Goal: Obtain resource: Download file/media

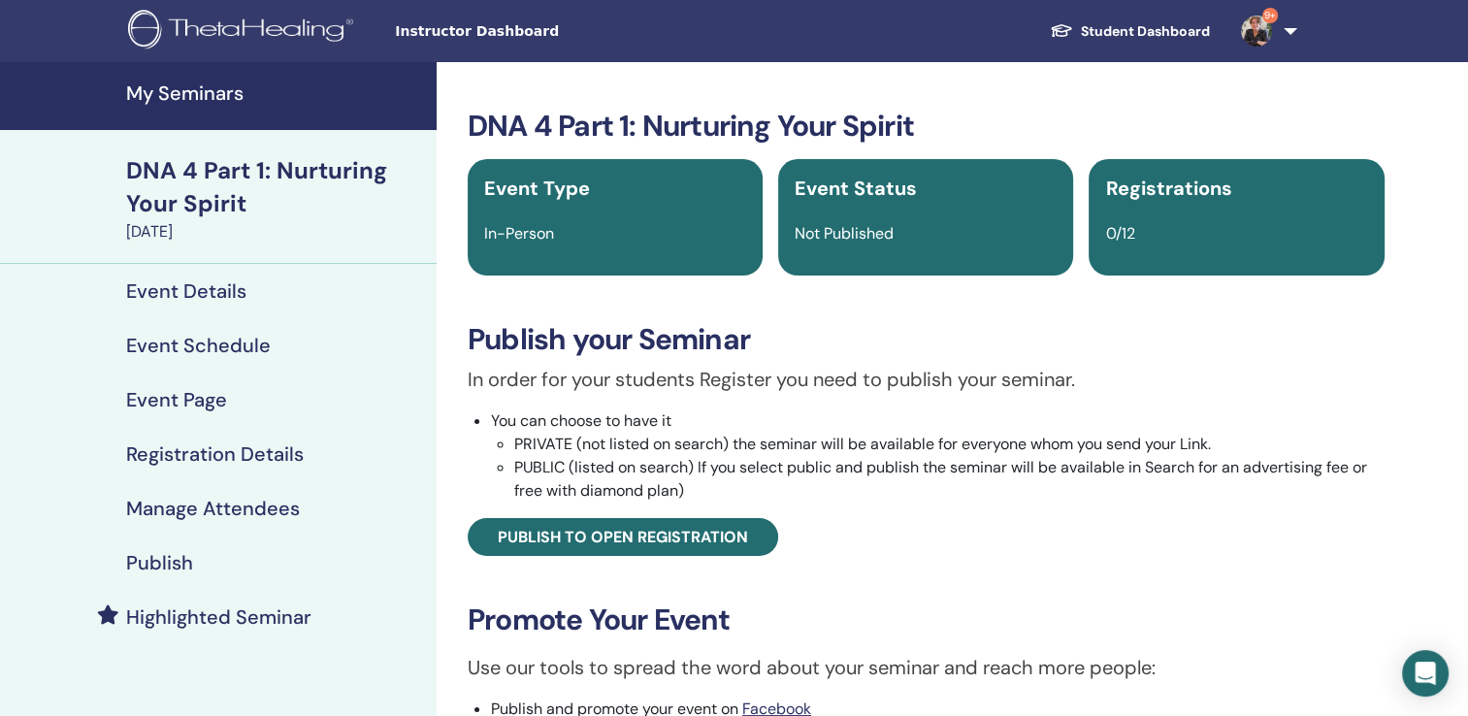
click at [212, 93] on h4 "My Seminars" at bounding box center [275, 92] width 299 height 23
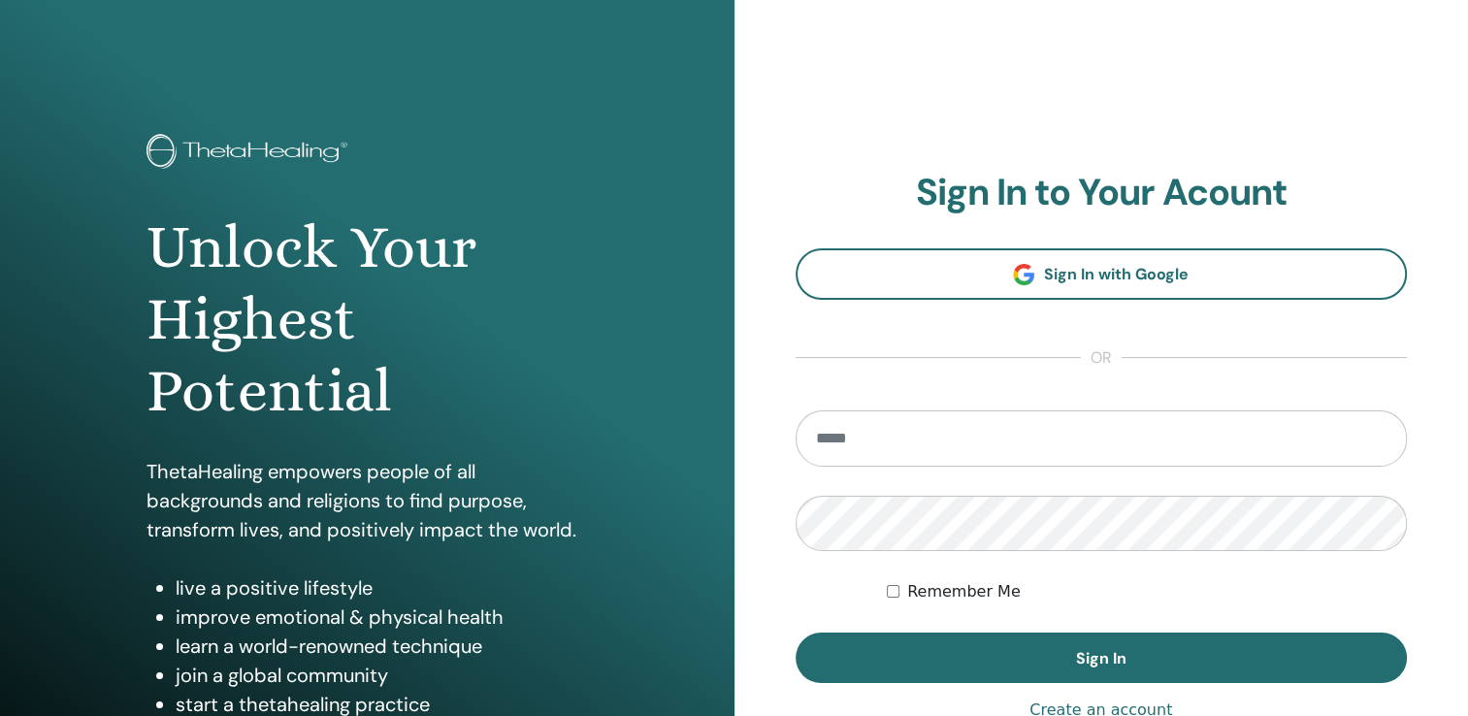
click at [825, 439] on input "email" at bounding box center [1101, 438] width 612 height 56
type input "**********"
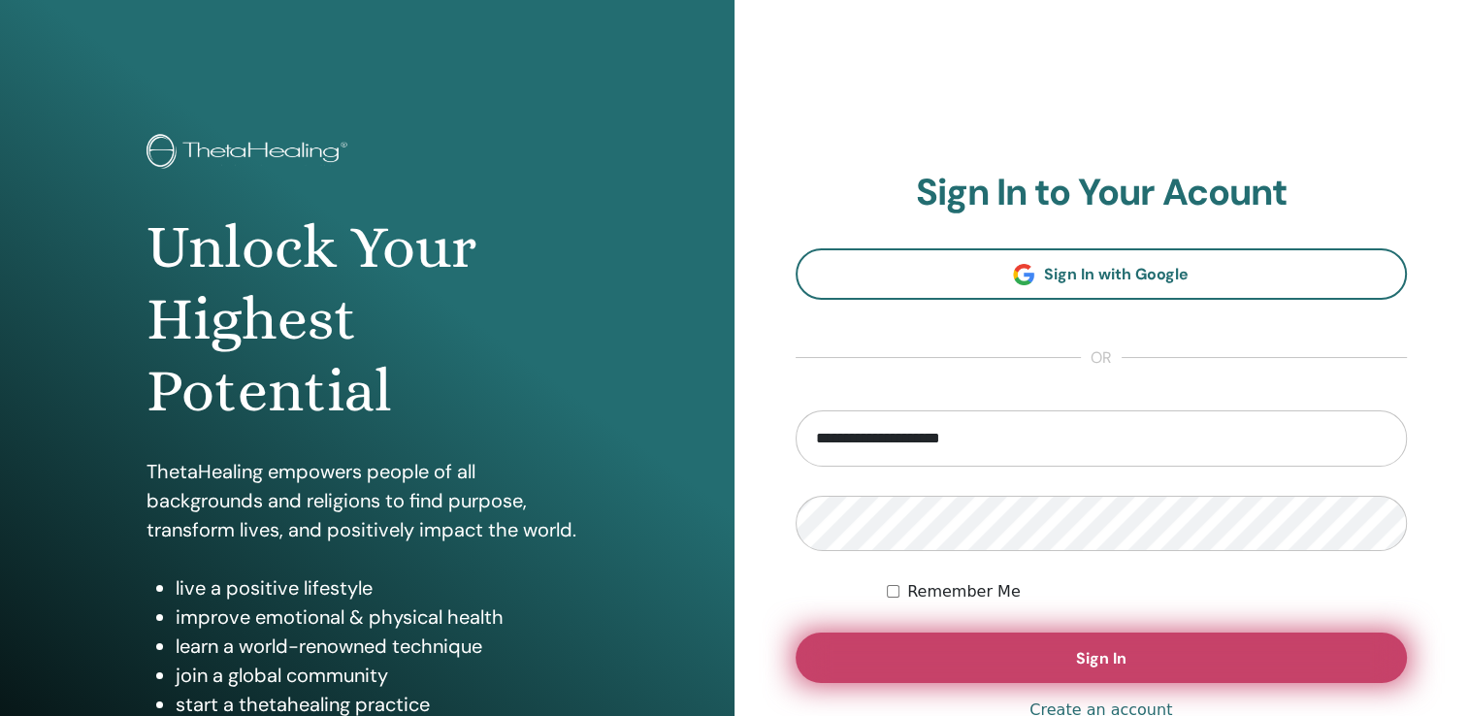
click at [1129, 654] on button "Sign In" at bounding box center [1101, 657] width 612 height 50
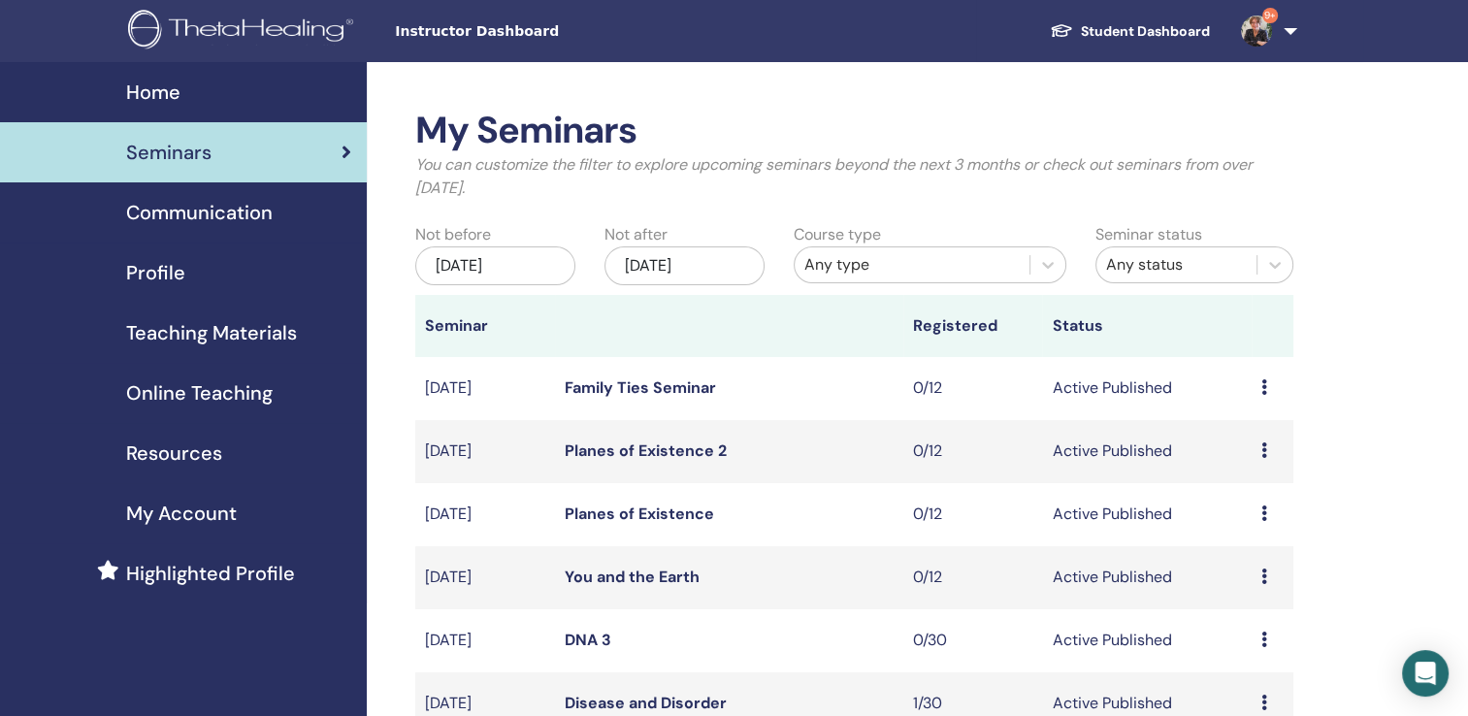
click at [227, 333] on span "Teaching Materials" at bounding box center [211, 332] width 171 height 29
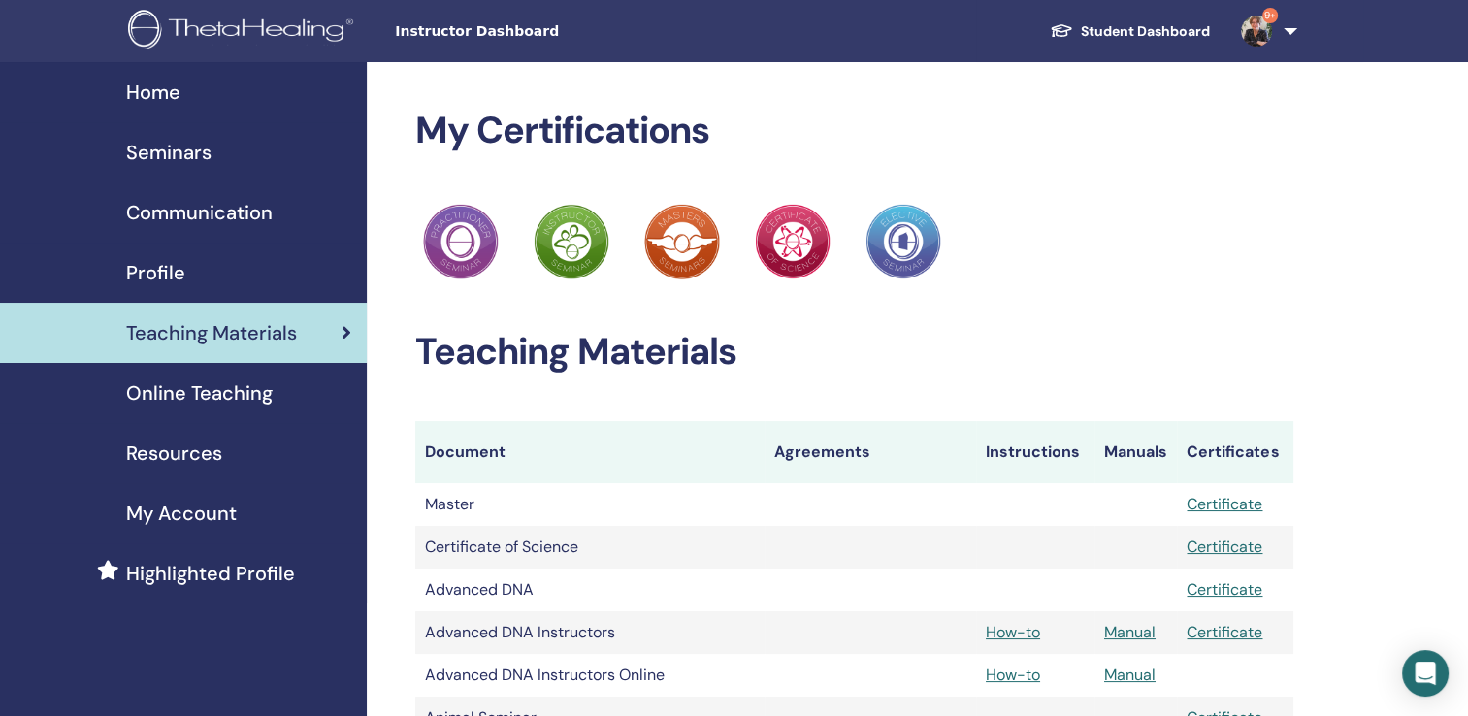
click at [206, 455] on span "Resources" at bounding box center [174, 452] width 96 height 29
click at [178, 451] on span "Resources" at bounding box center [174, 452] width 96 height 29
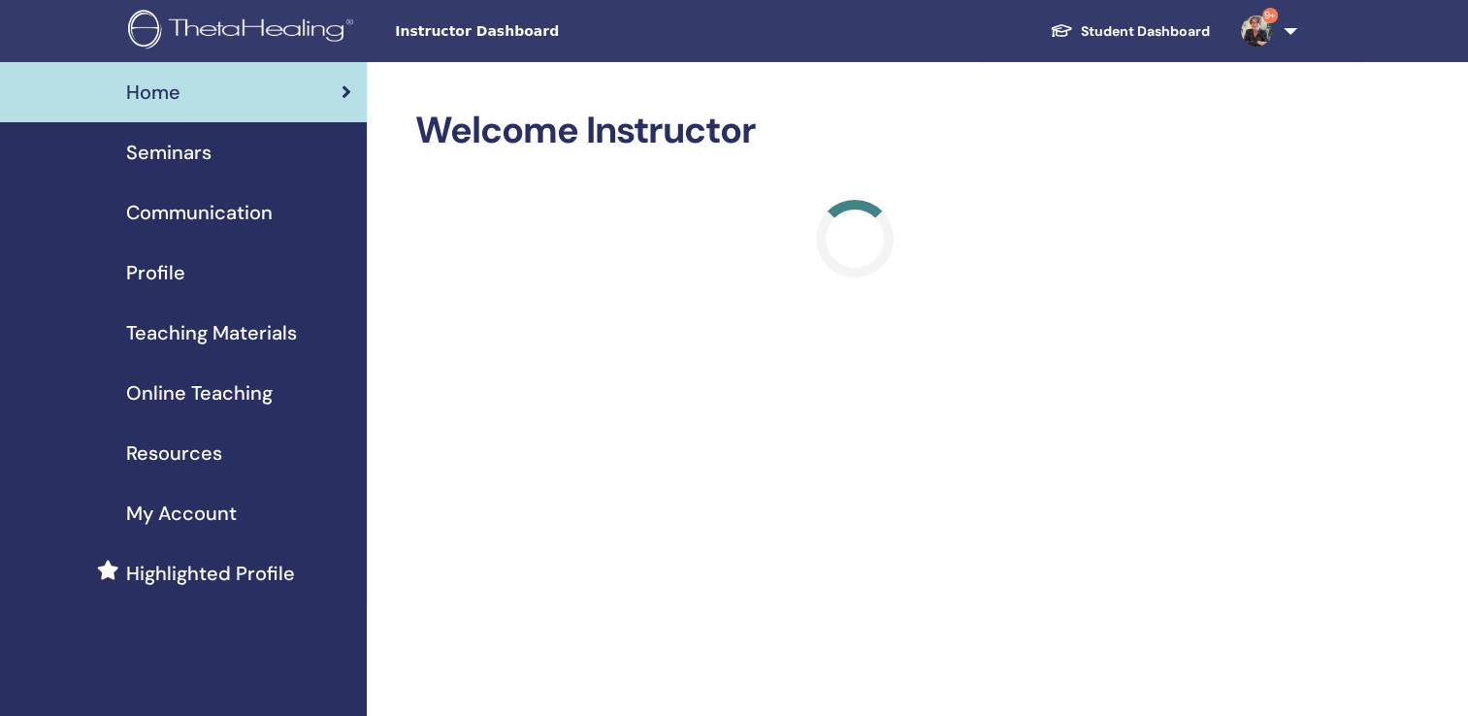
click at [179, 447] on span "Resources" at bounding box center [174, 452] width 96 height 29
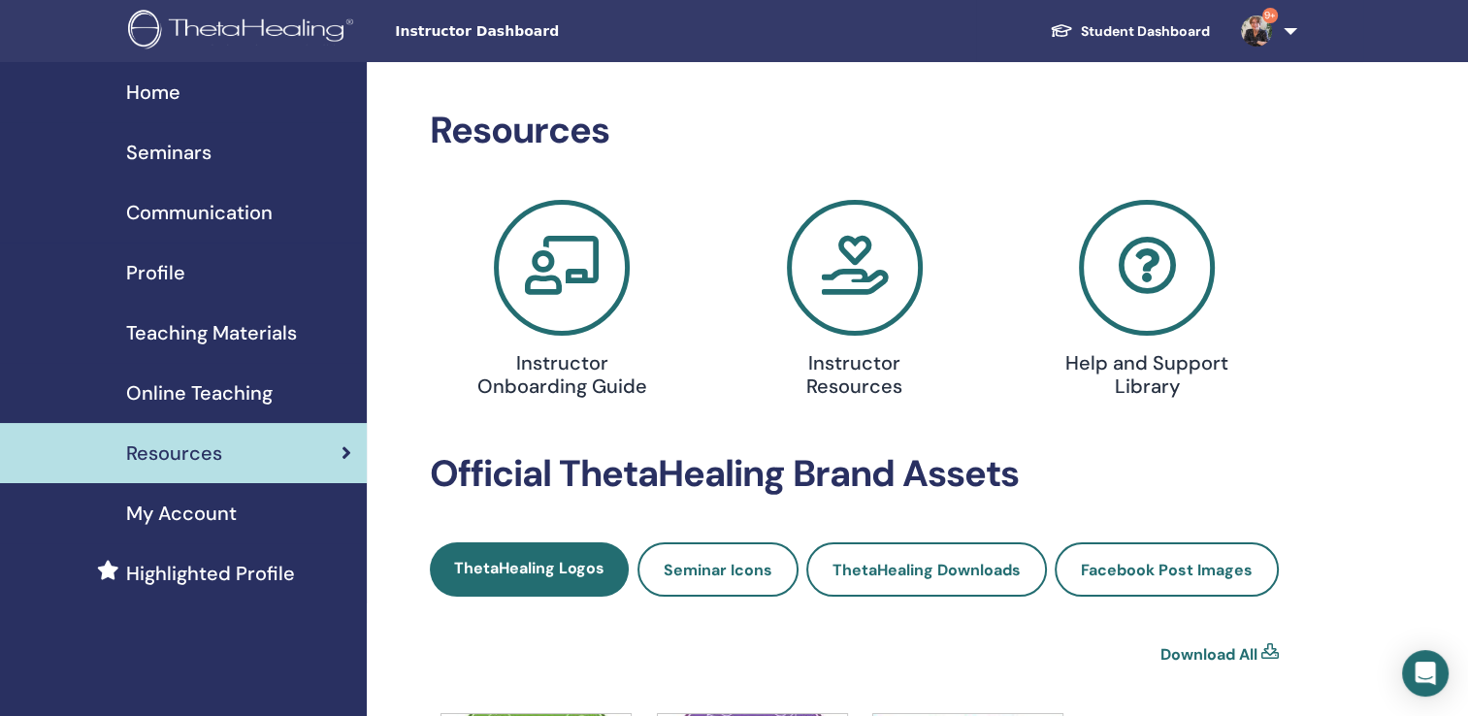
click at [1131, 278] on icon at bounding box center [1147, 268] width 136 height 136
click at [210, 394] on span "Online Teaching" at bounding box center [199, 392] width 146 height 29
click at [853, 273] on icon at bounding box center [855, 268] width 136 height 136
click at [865, 283] on icon at bounding box center [855, 268] width 136 height 136
click at [560, 282] on icon at bounding box center [562, 268] width 136 height 136
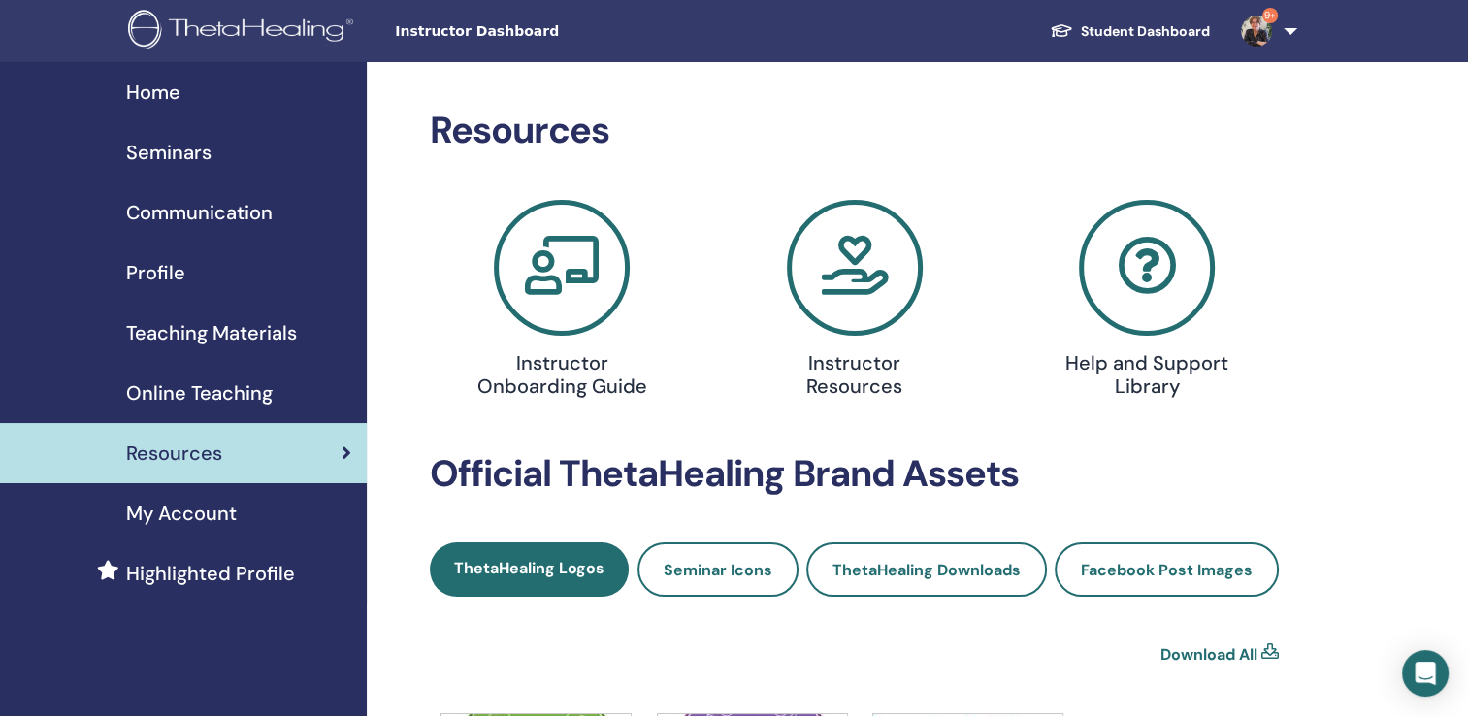
click at [839, 258] on icon at bounding box center [855, 268] width 136 height 136
click at [229, 393] on span "Online Teaching" at bounding box center [199, 392] width 146 height 29
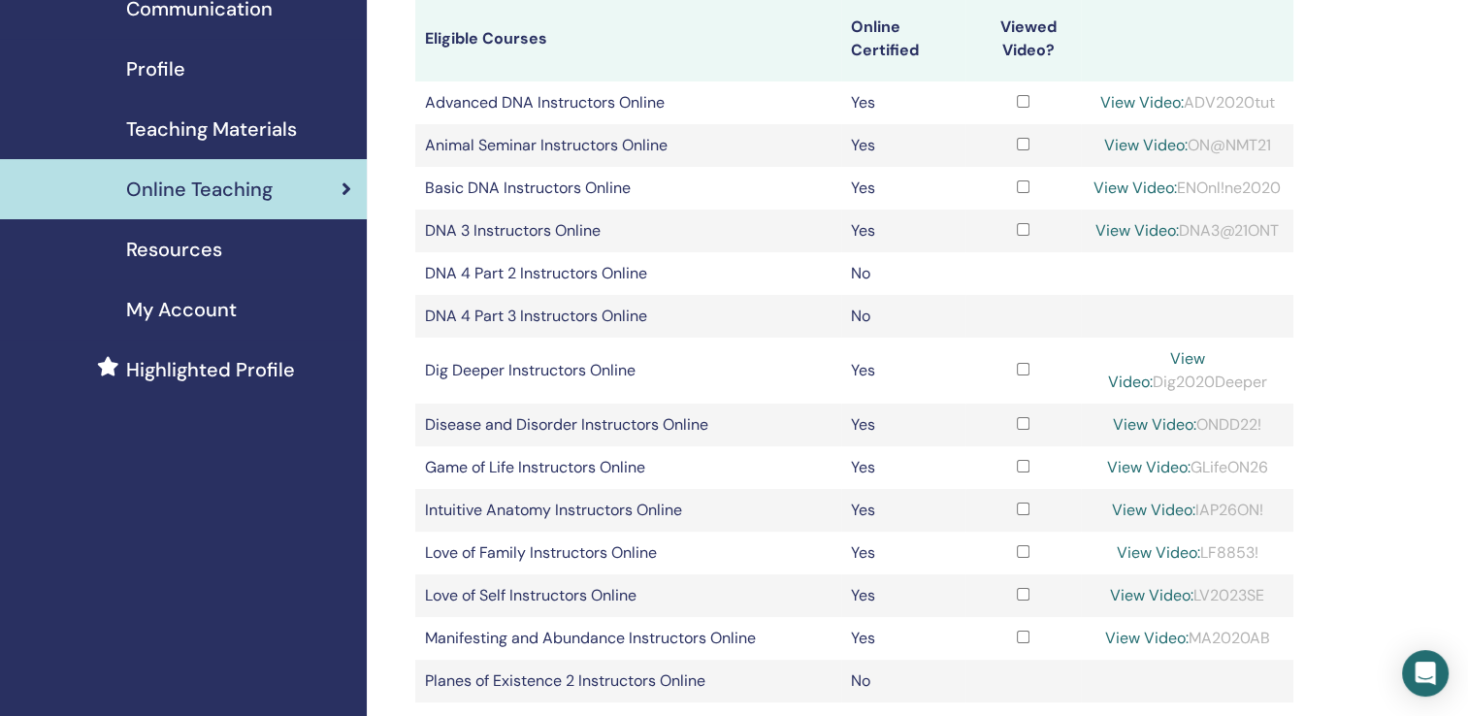
scroll to position [232, 0]
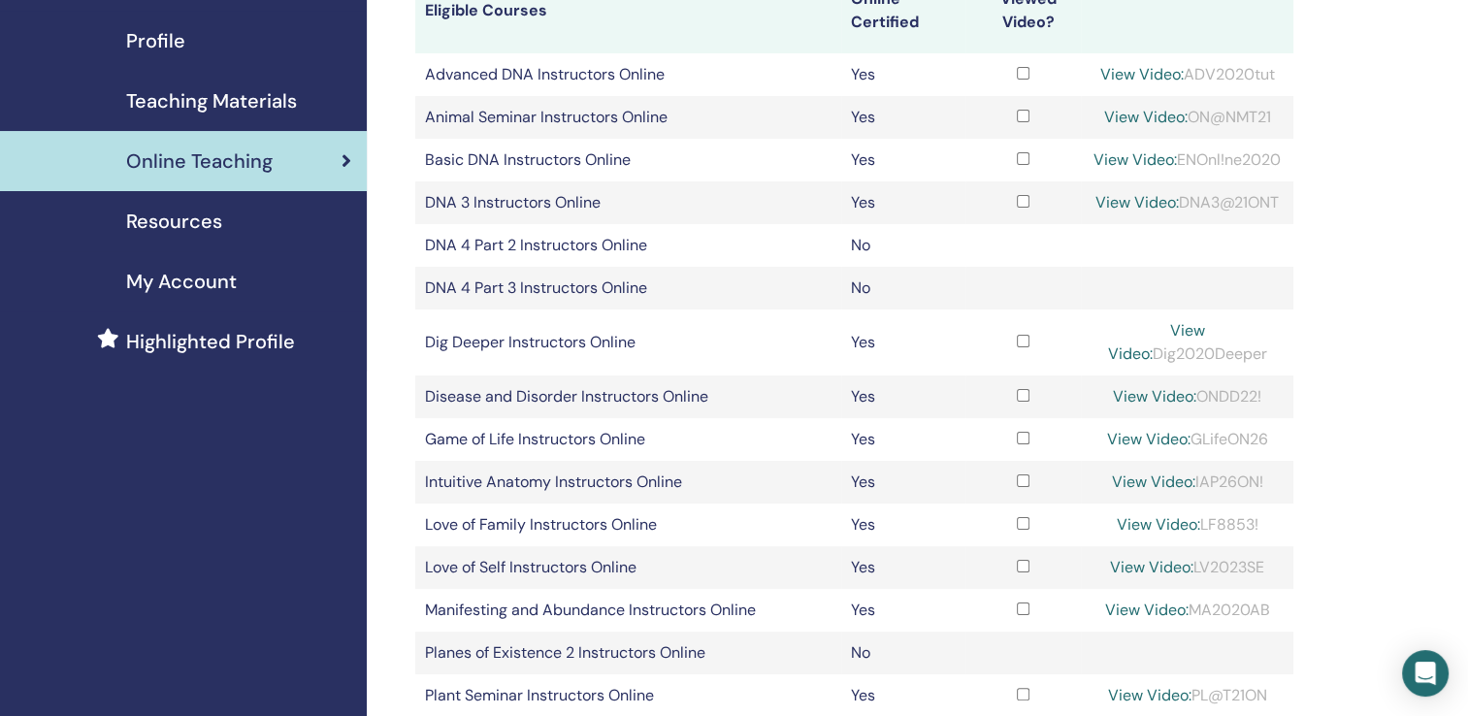
click at [230, 99] on span "Teaching Materials" at bounding box center [211, 100] width 171 height 29
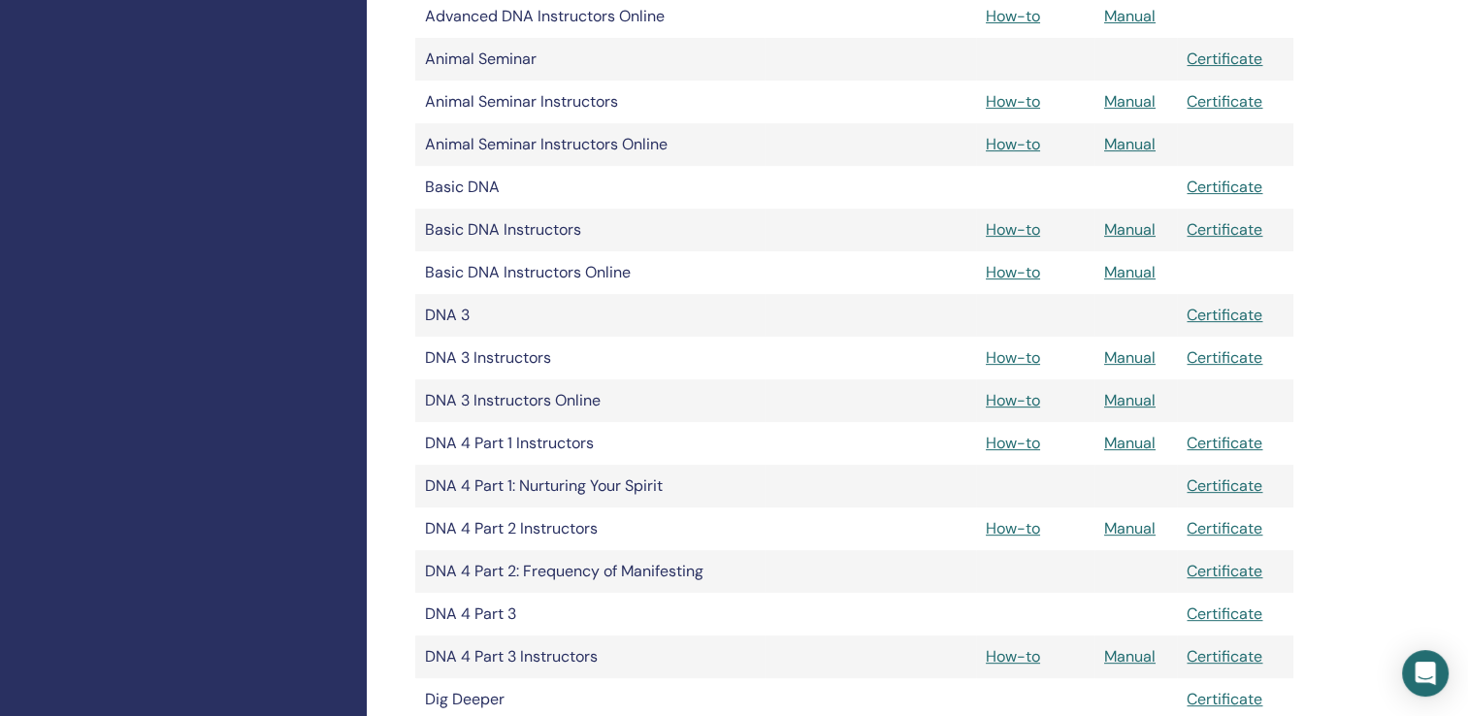
scroll to position [729, 0]
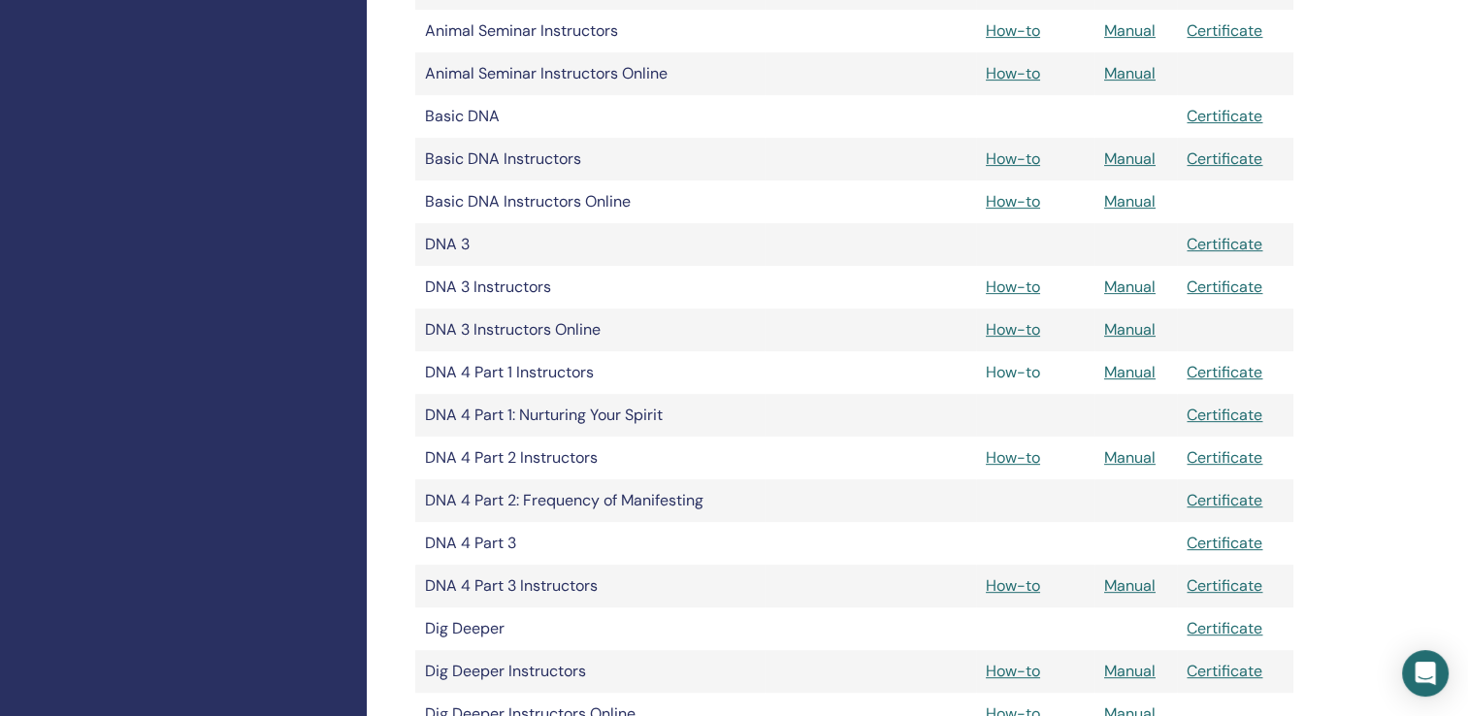
click at [1001, 374] on link "How-to" at bounding box center [1013, 372] width 54 height 20
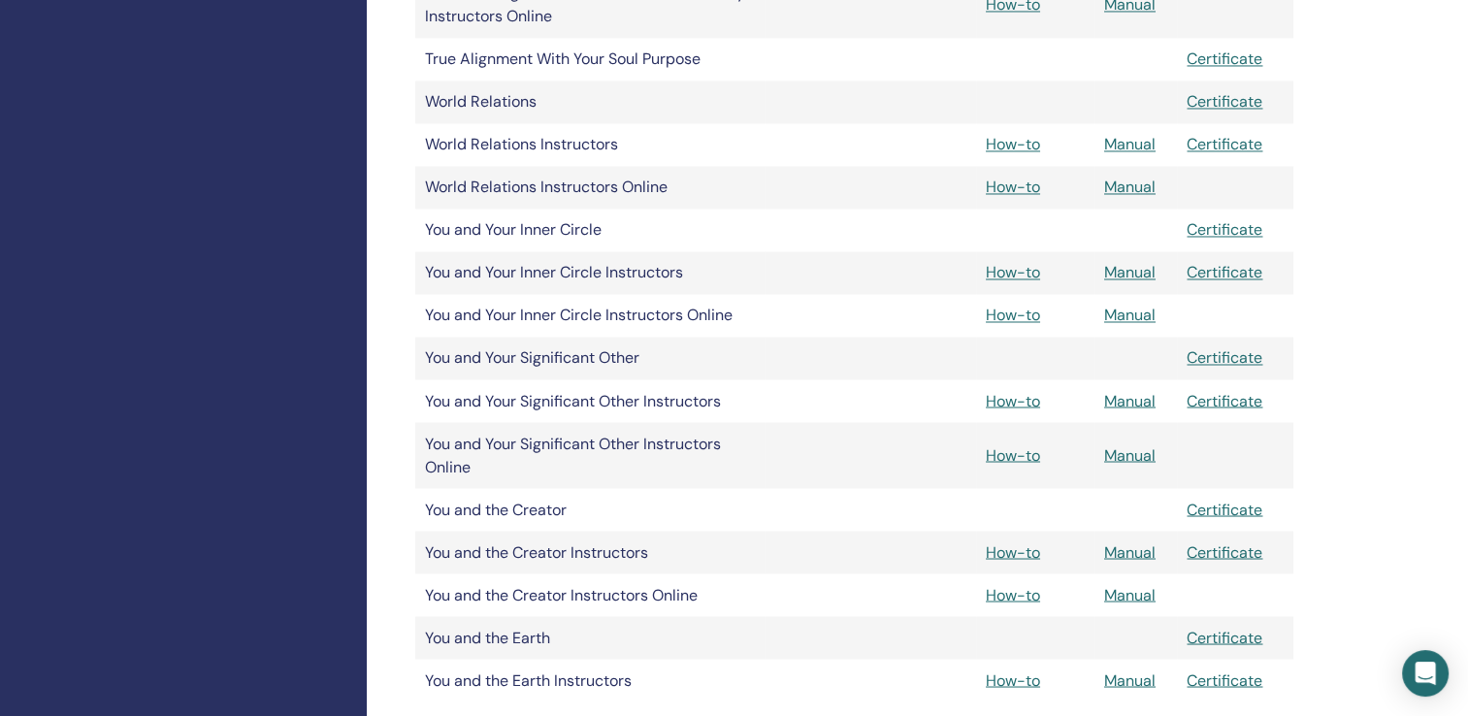
scroll to position [3314, 0]
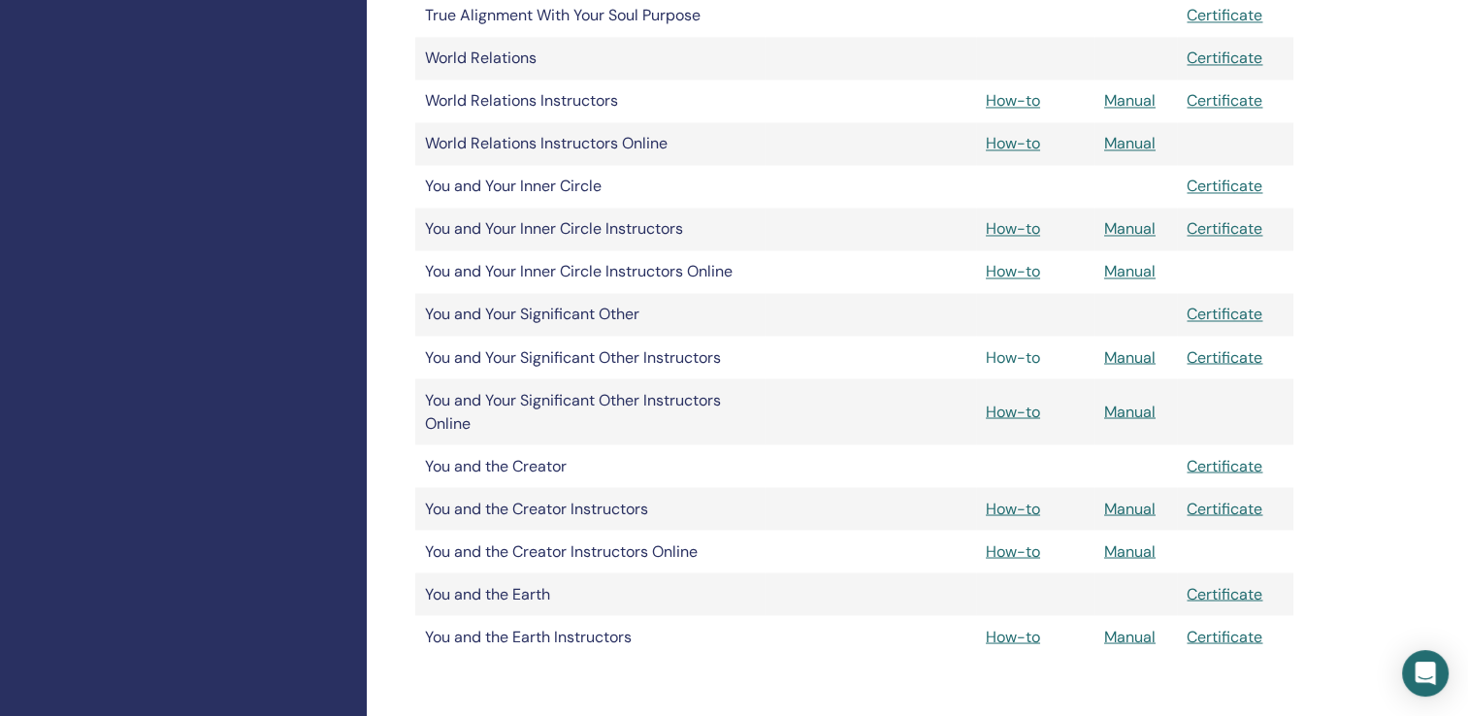
click at [996, 357] on link "How-to" at bounding box center [1013, 356] width 54 height 20
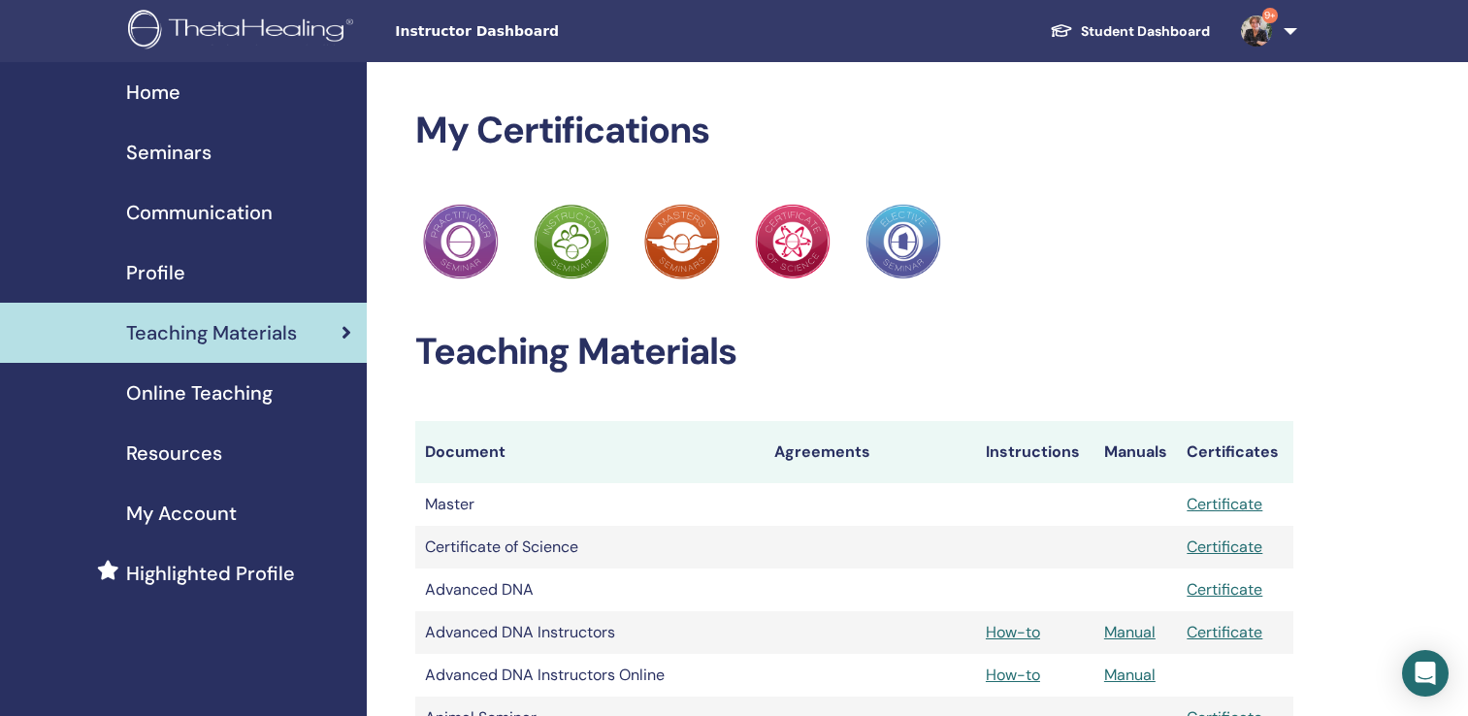
scroll to position [3314, 0]
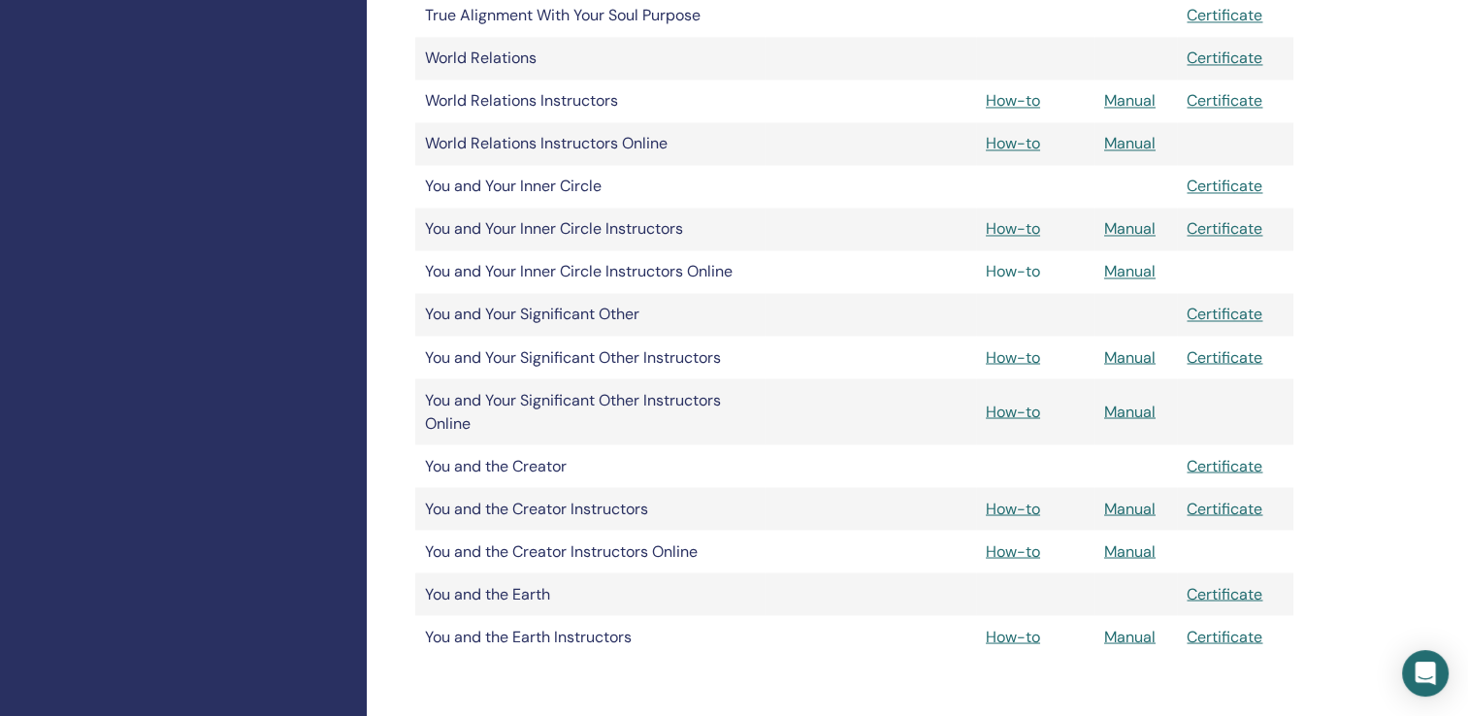
click at [1021, 270] on link "How-to" at bounding box center [1013, 271] width 54 height 20
